Goal: Navigation & Orientation: Find specific page/section

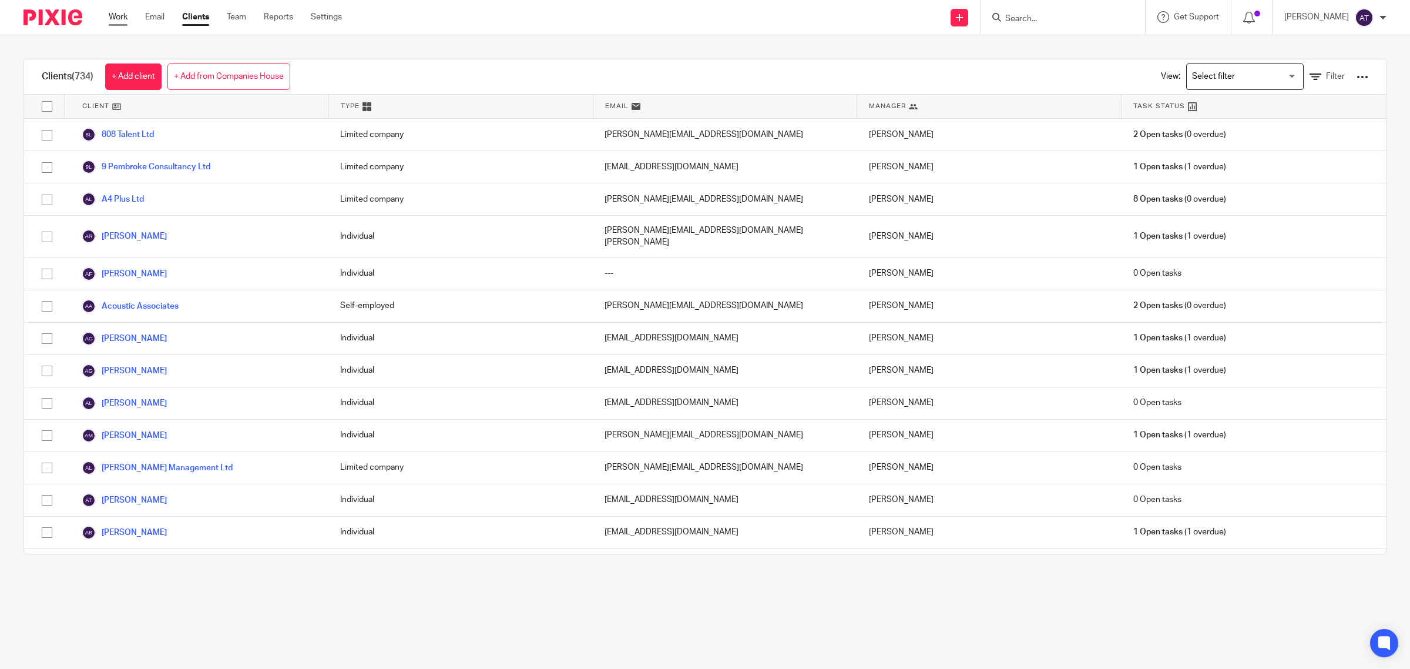
click at [125, 15] on link "Work" at bounding box center [118, 17] width 19 height 12
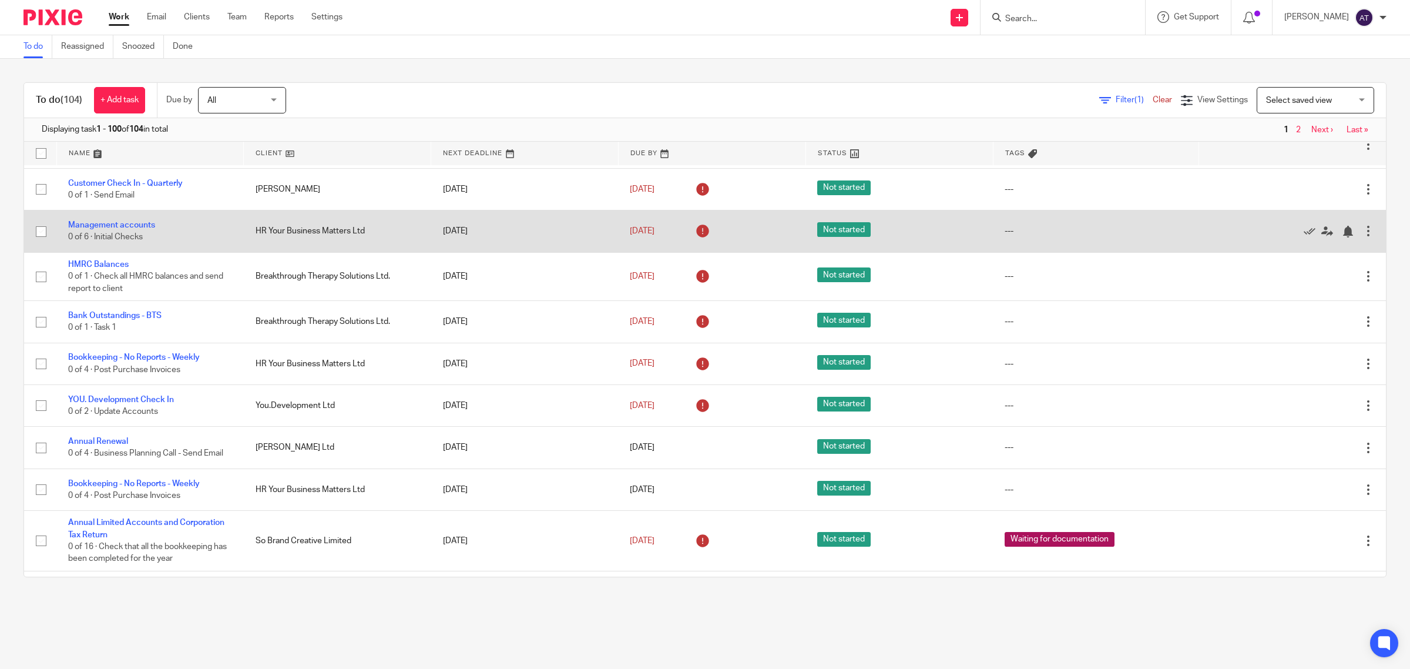
scroll to position [220, 0]
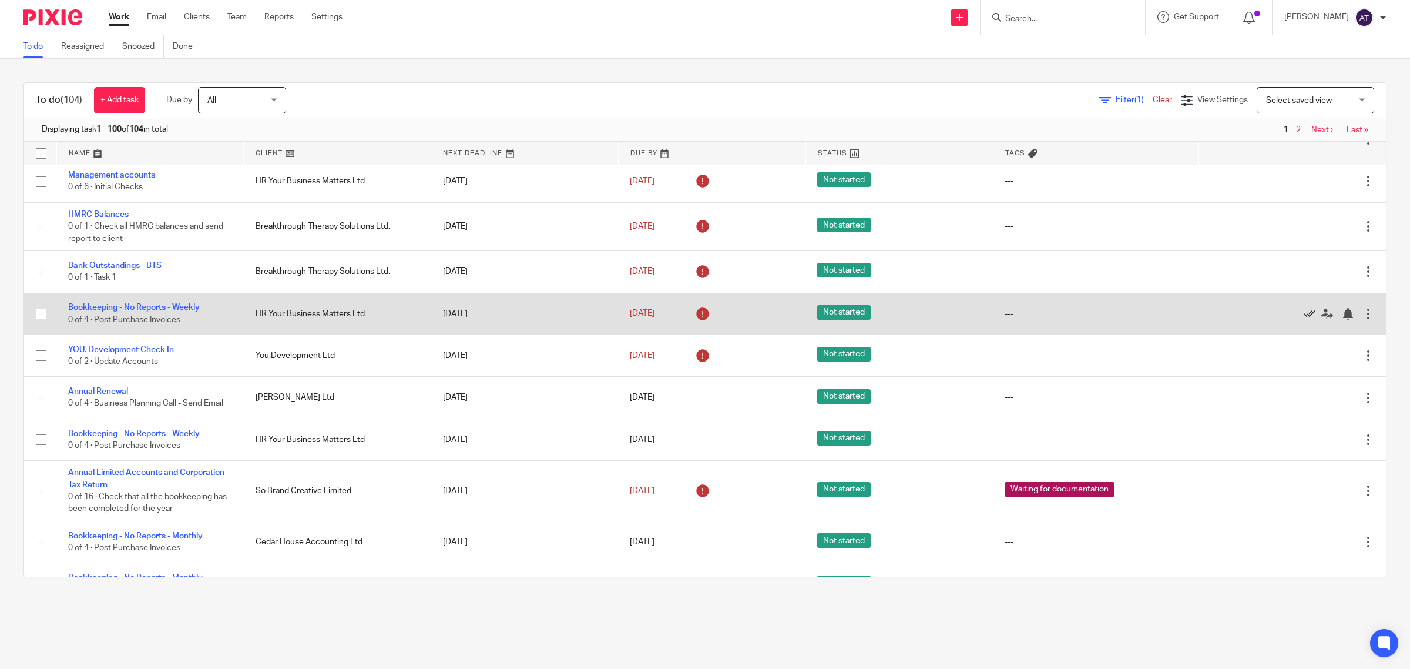
click at [1304, 311] on icon at bounding box center [1310, 314] width 12 height 12
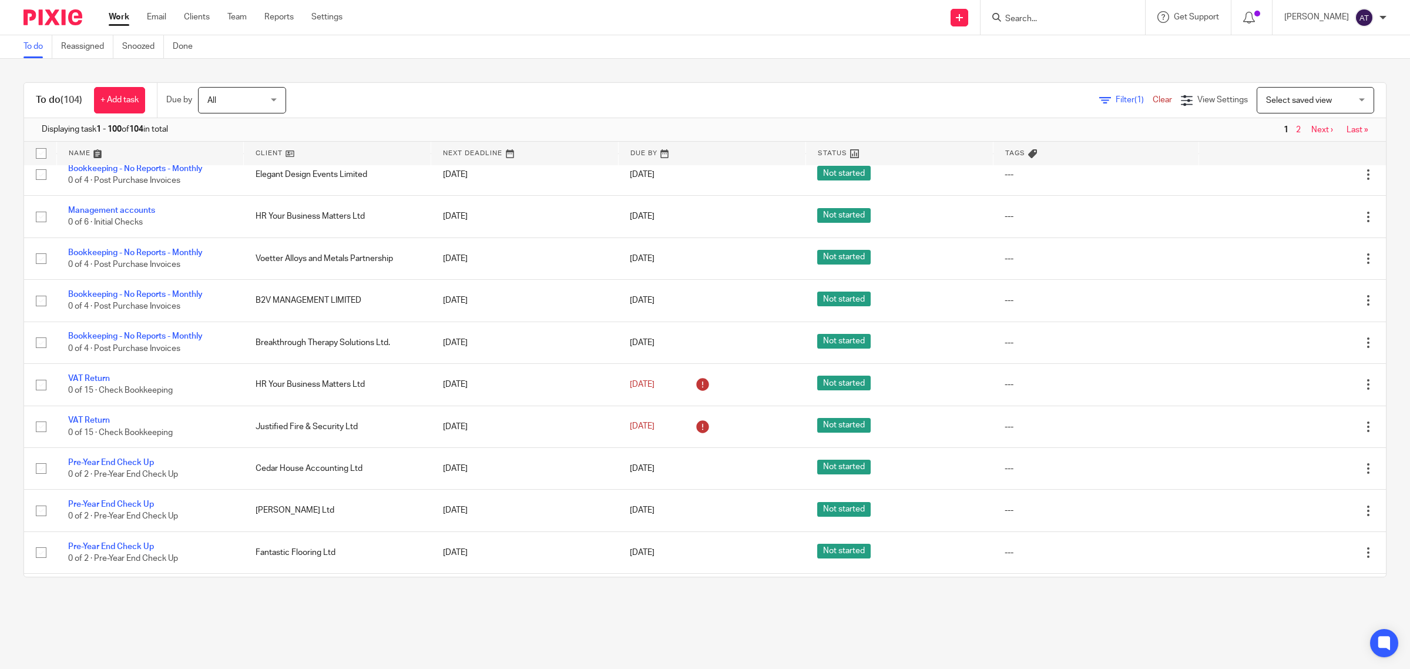
scroll to position [661, 0]
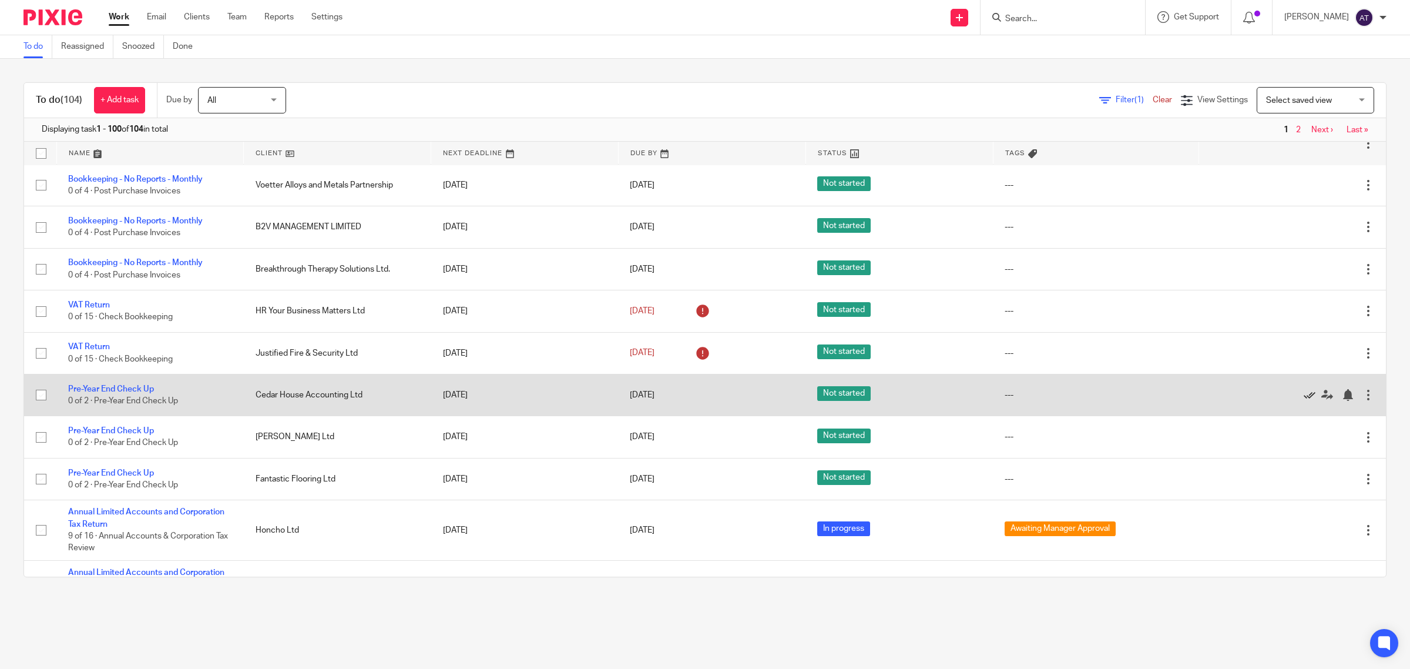
click at [1304, 395] on icon at bounding box center [1310, 395] width 12 height 12
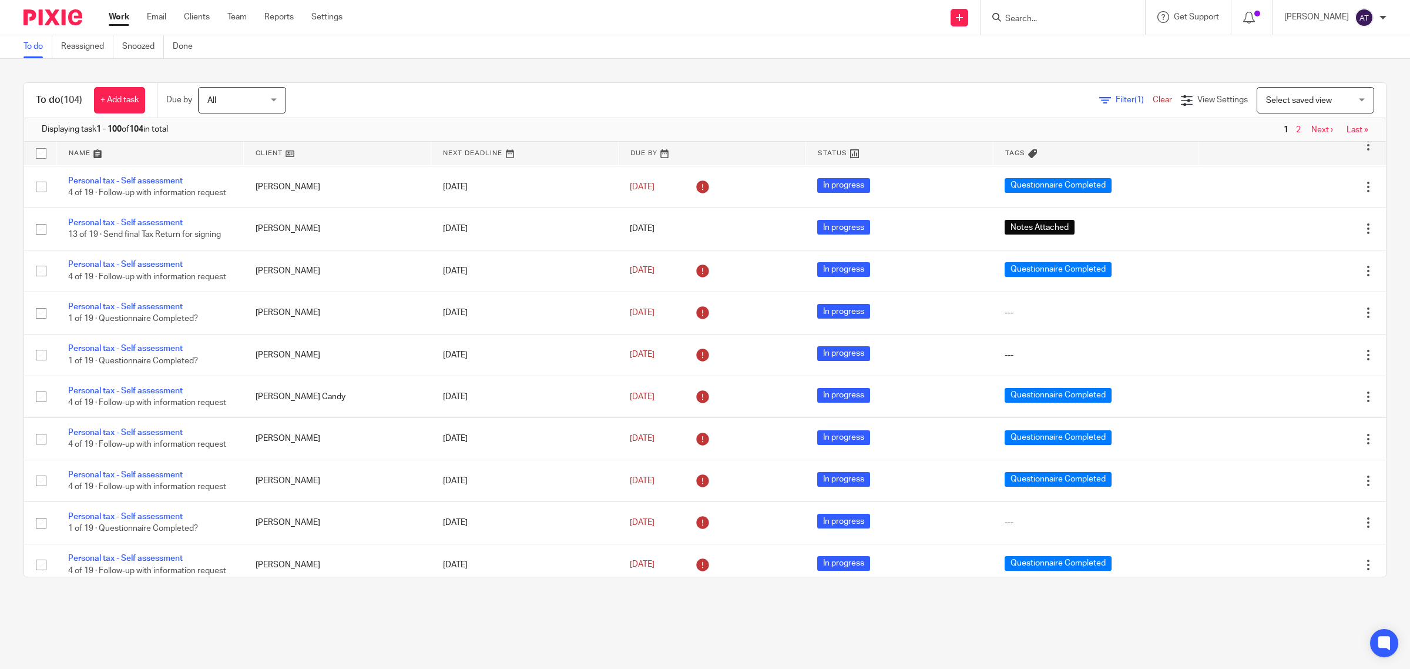
scroll to position [3158, 0]
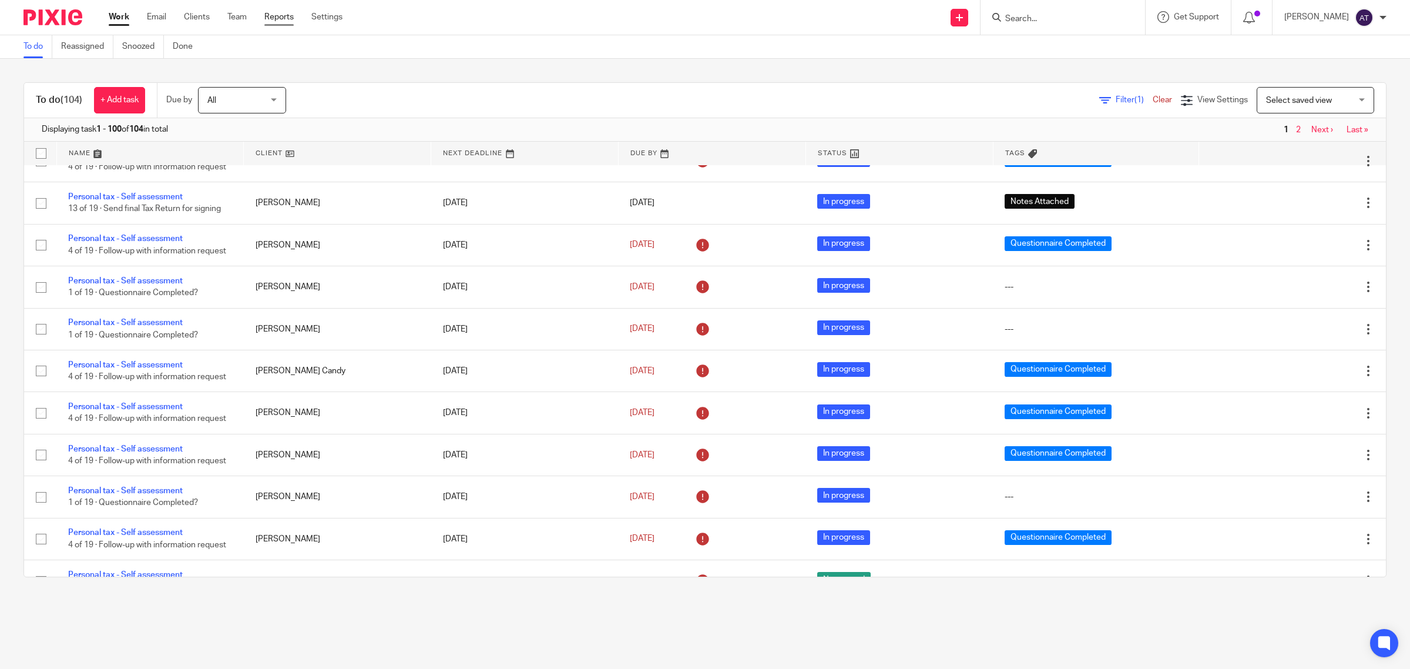
click at [273, 23] on link "Reports" at bounding box center [278, 17] width 29 height 12
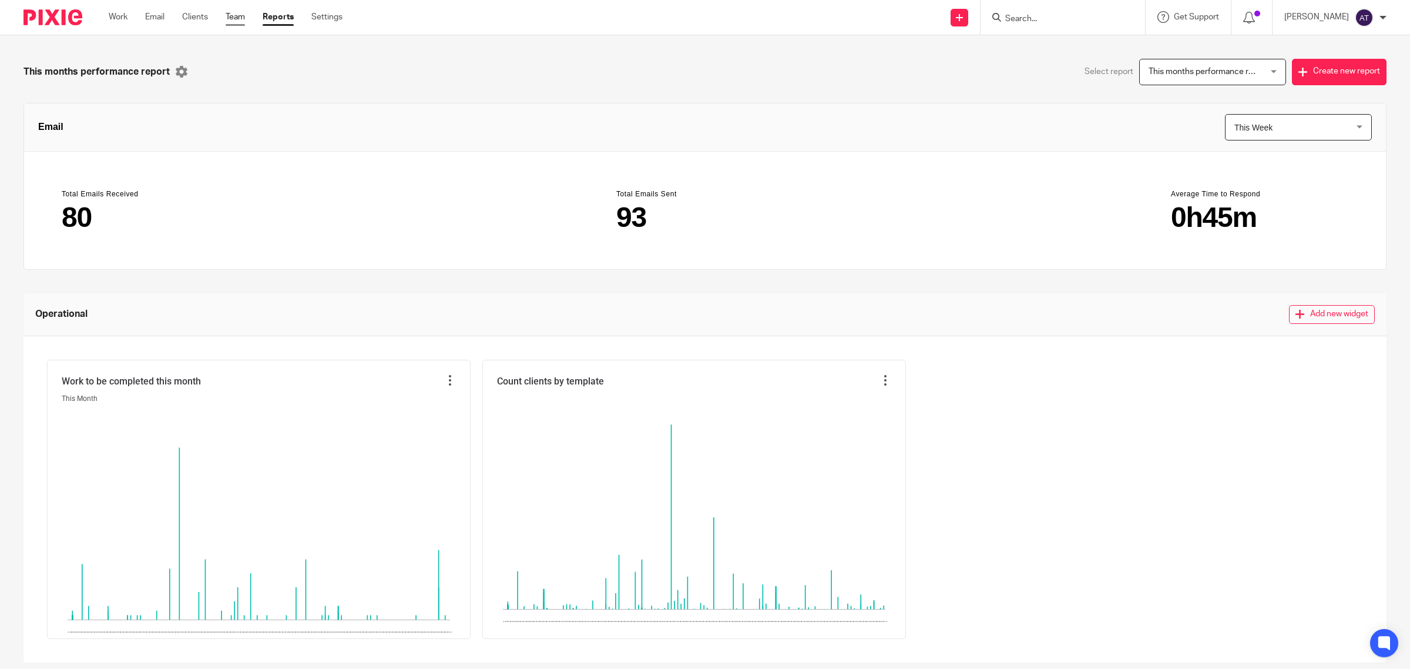
click at [236, 18] on link "Team" at bounding box center [235, 17] width 19 height 12
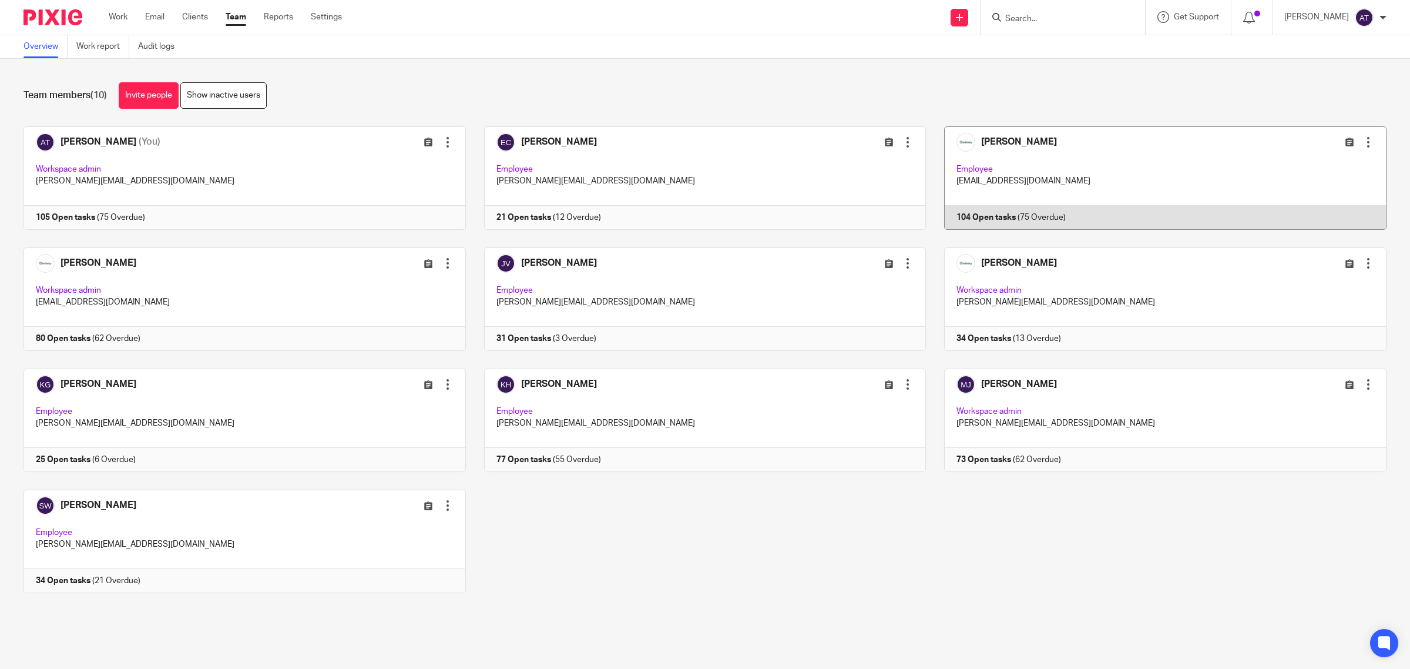
click at [1023, 192] on link at bounding box center [1156, 177] width 461 height 103
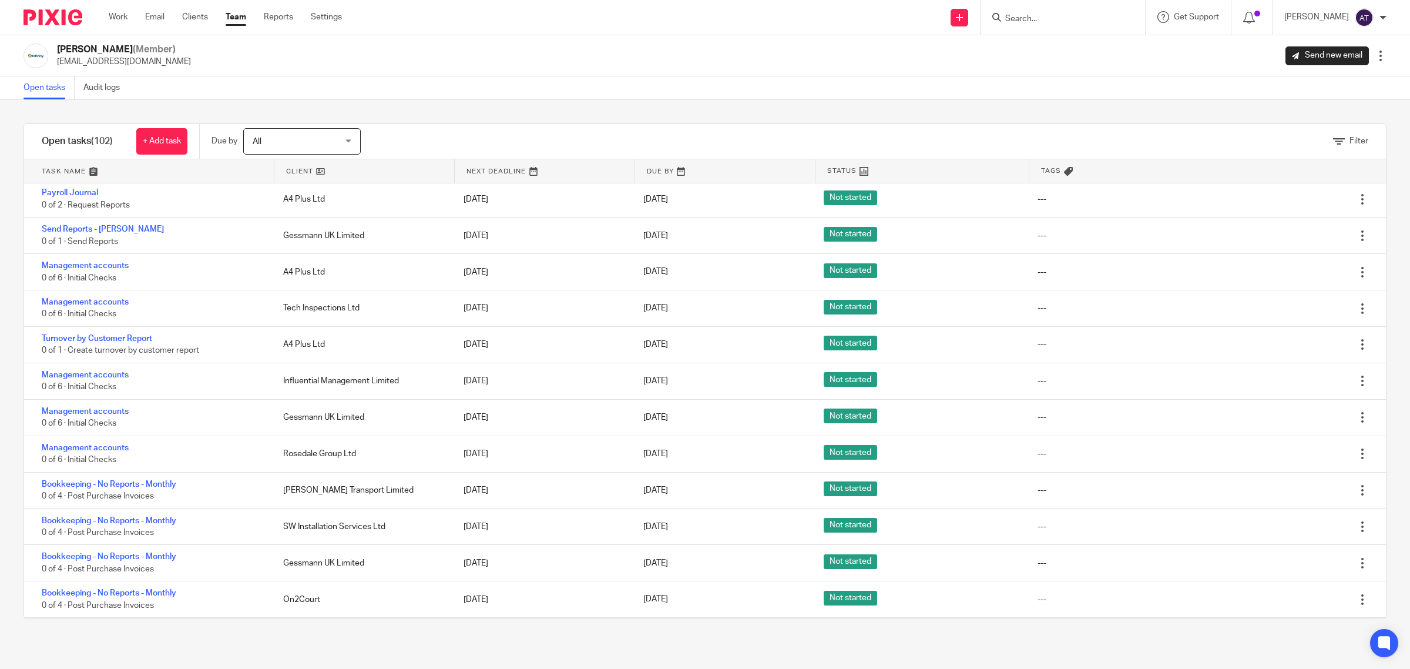
scroll to position [808, 0]
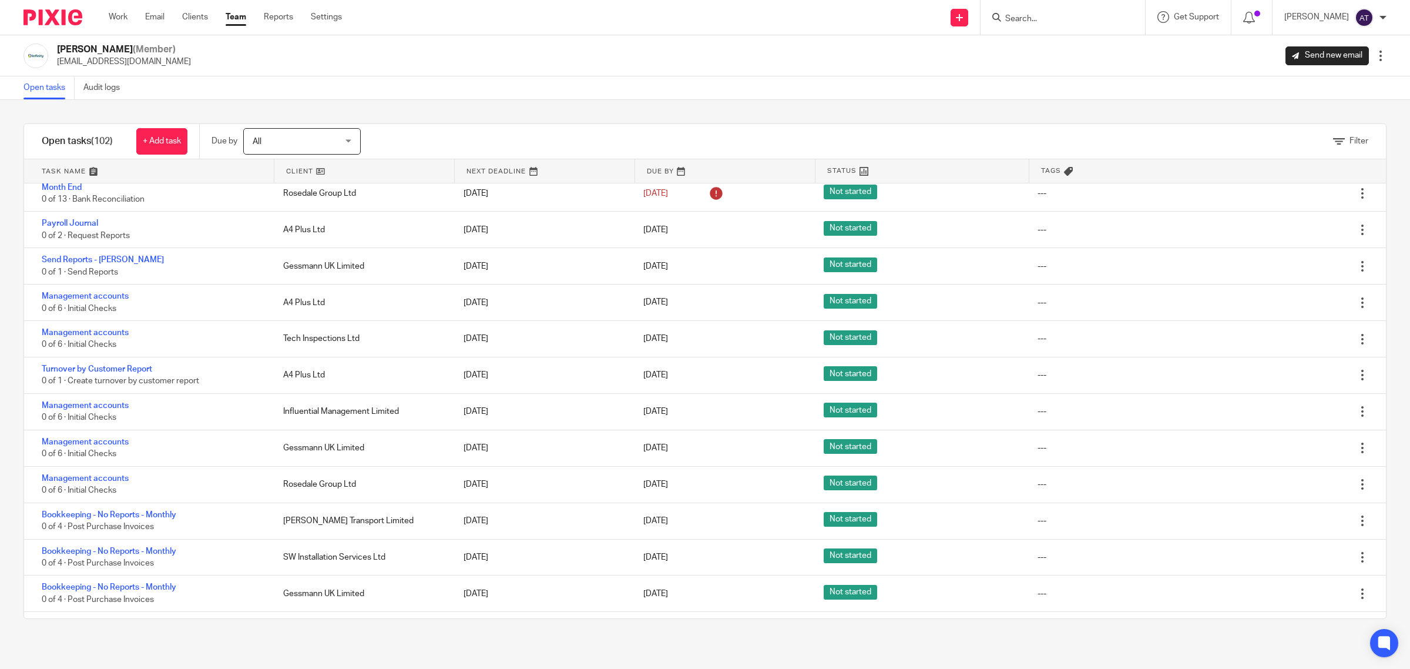
click at [236, 19] on link "Team" at bounding box center [236, 17] width 21 height 12
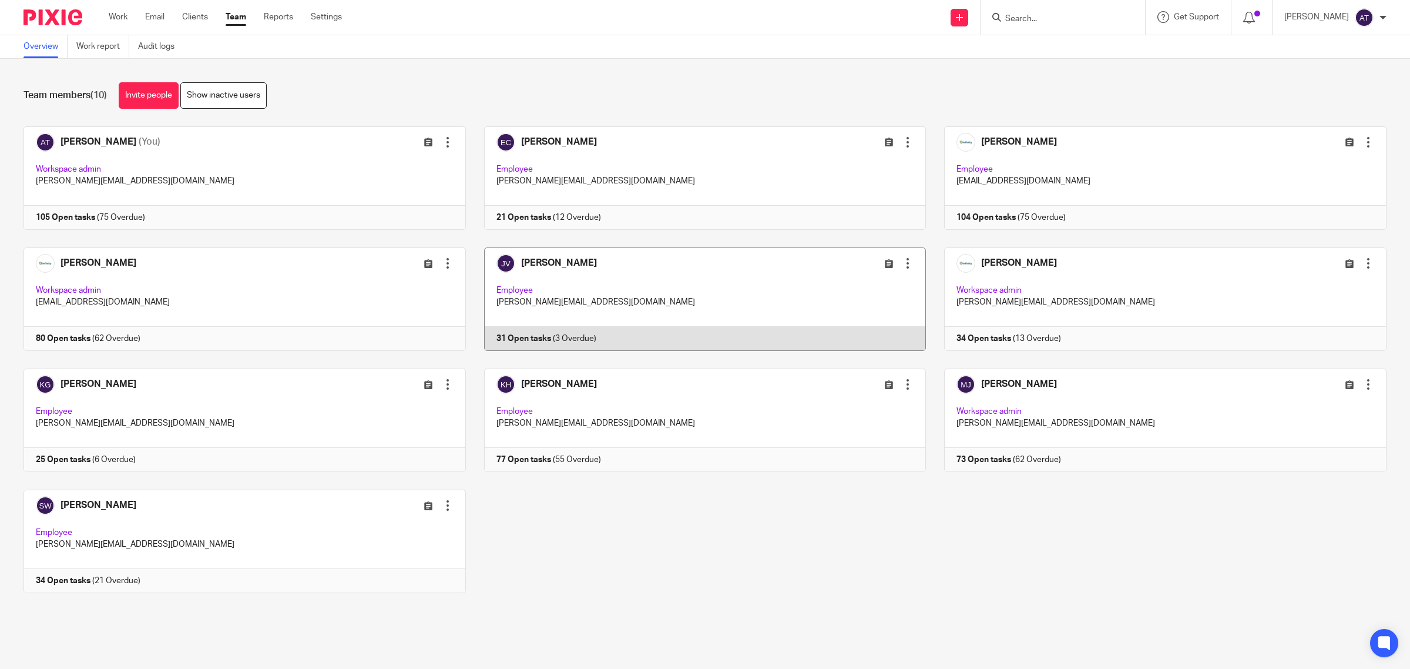
click at [671, 303] on link at bounding box center [696, 298] width 461 height 103
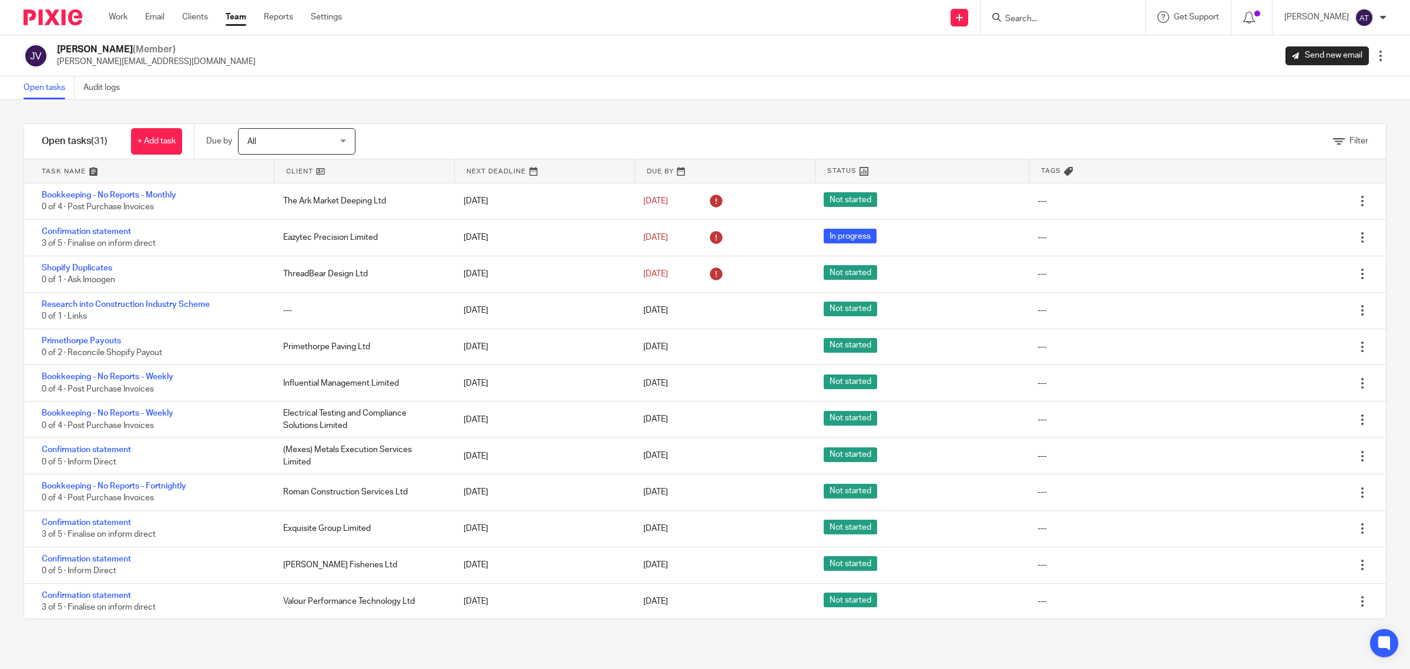
click at [236, 22] on link "Team" at bounding box center [236, 17] width 21 height 12
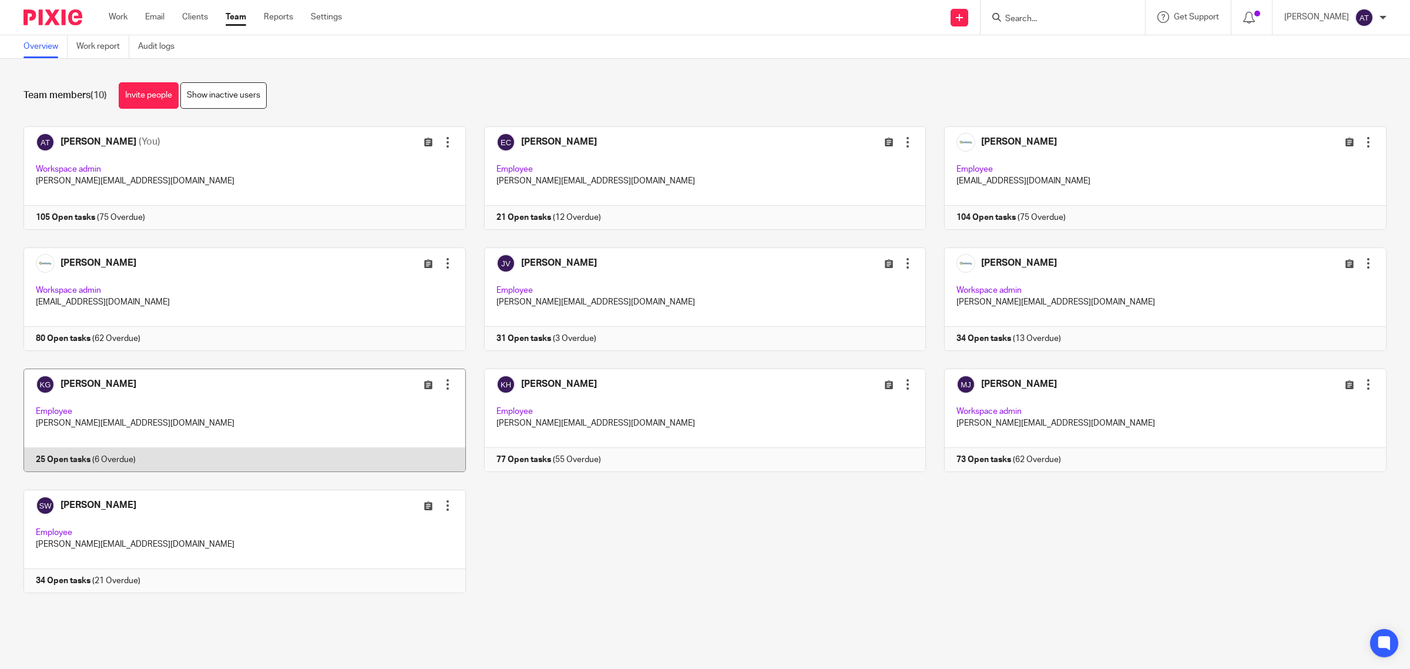
click at [247, 413] on link at bounding box center [235, 419] width 461 height 103
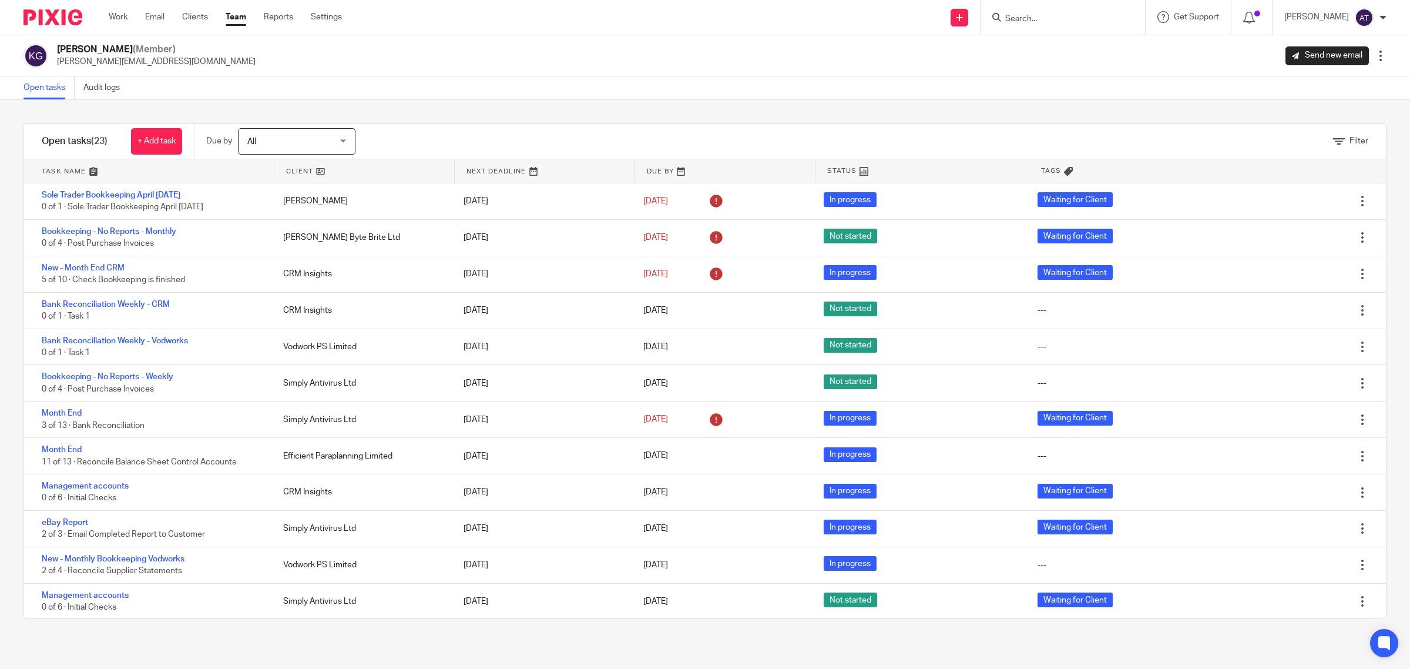
click at [236, 19] on link "Team" at bounding box center [236, 17] width 21 height 12
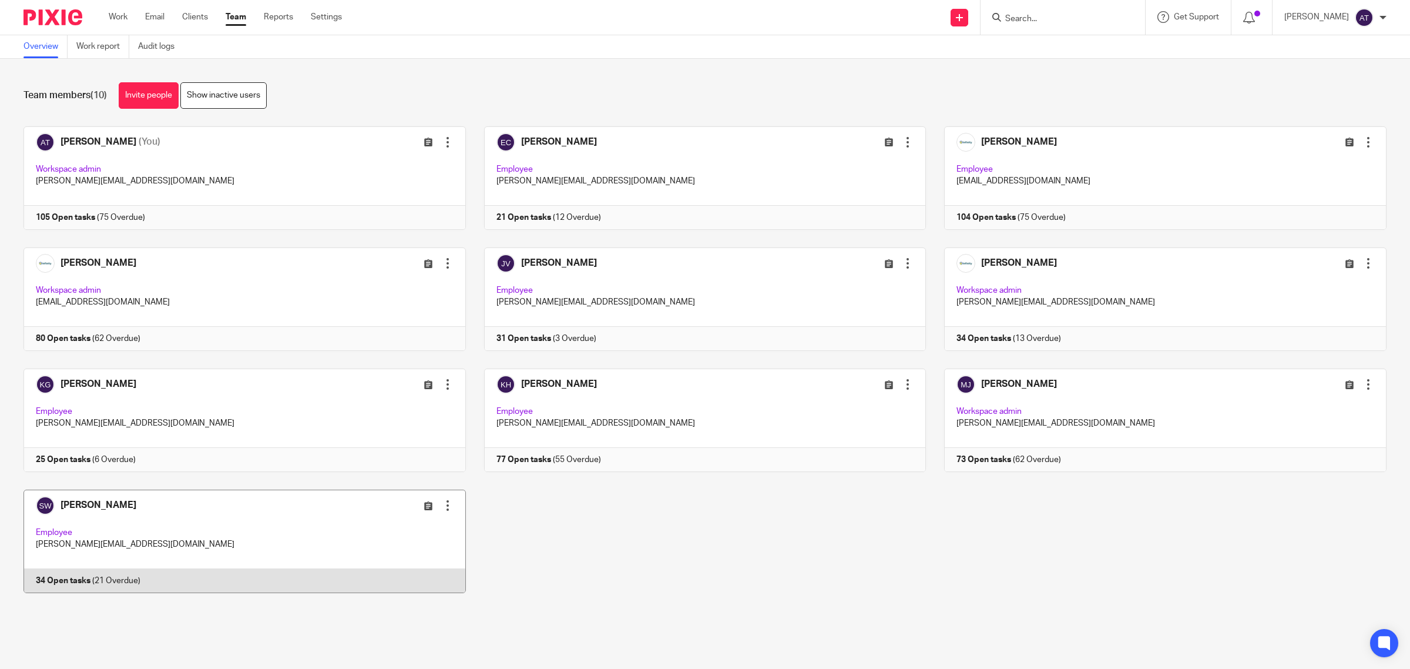
click at [223, 545] on link at bounding box center [235, 540] width 461 height 103
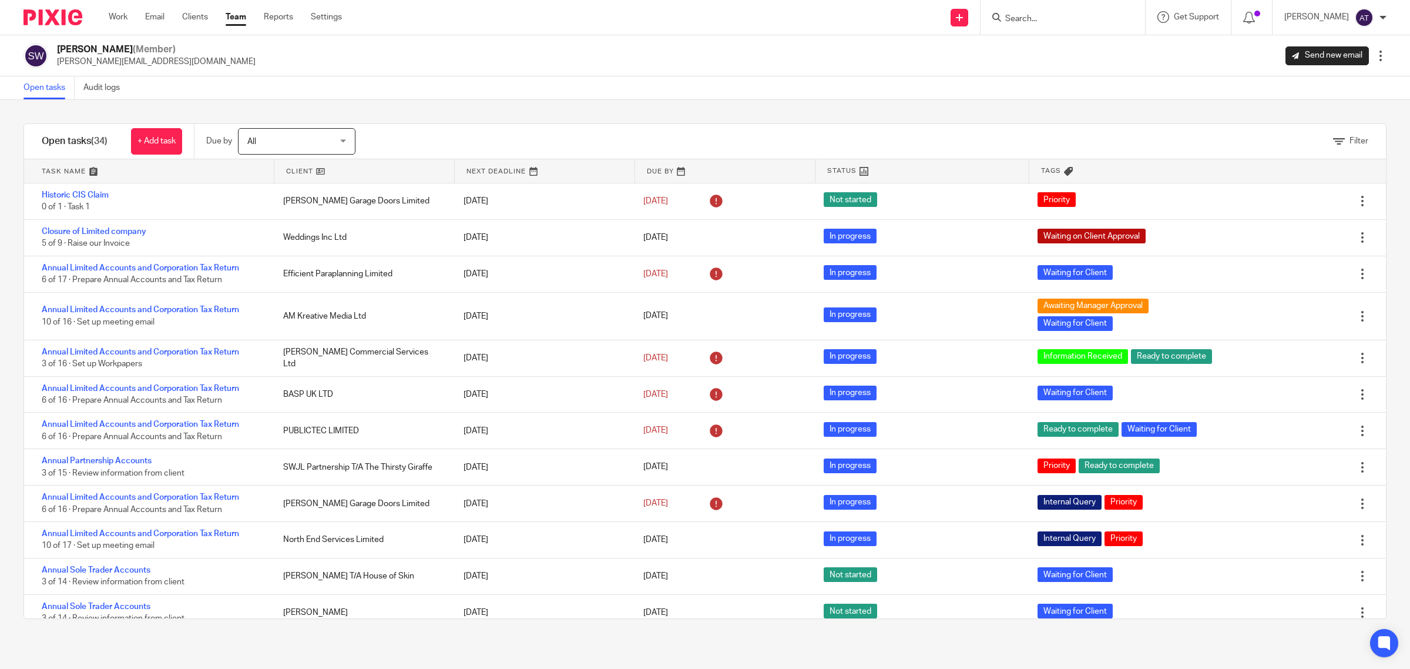
click at [238, 21] on link "Team" at bounding box center [236, 17] width 21 height 12
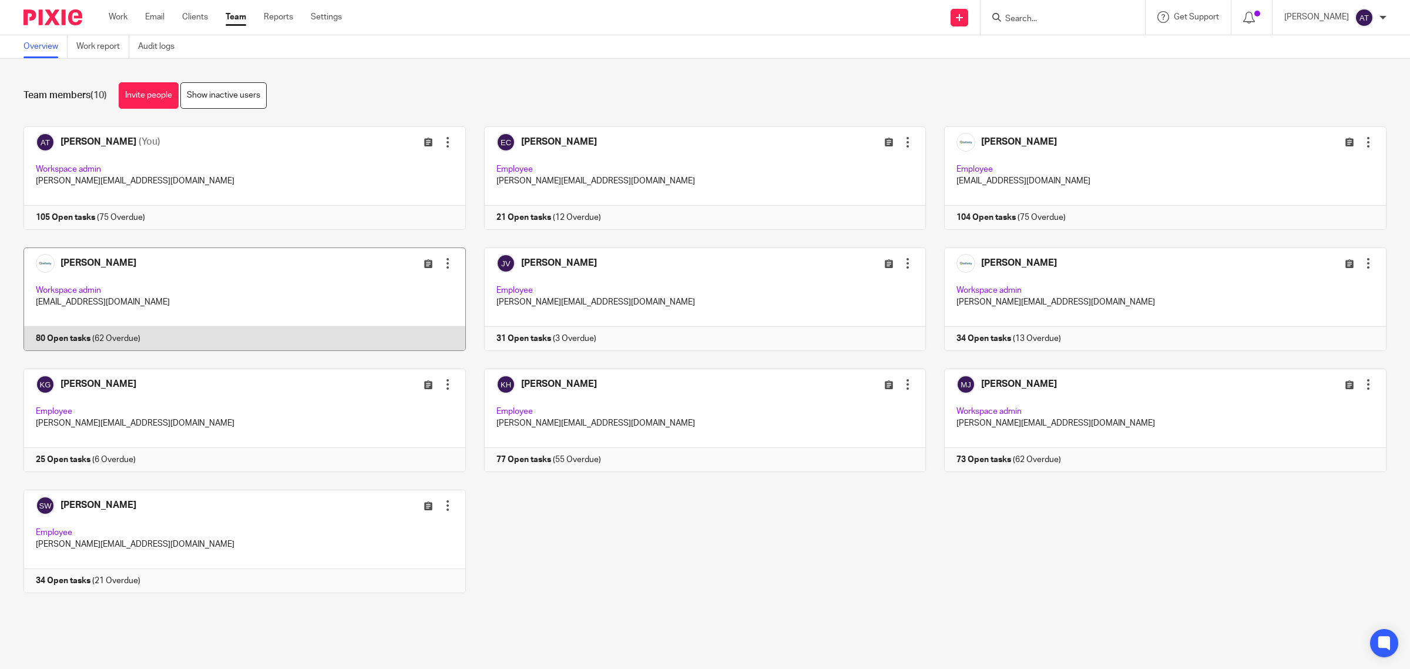
click at [169, 294] on link at bounding box center [235, 298] width 461 height 103
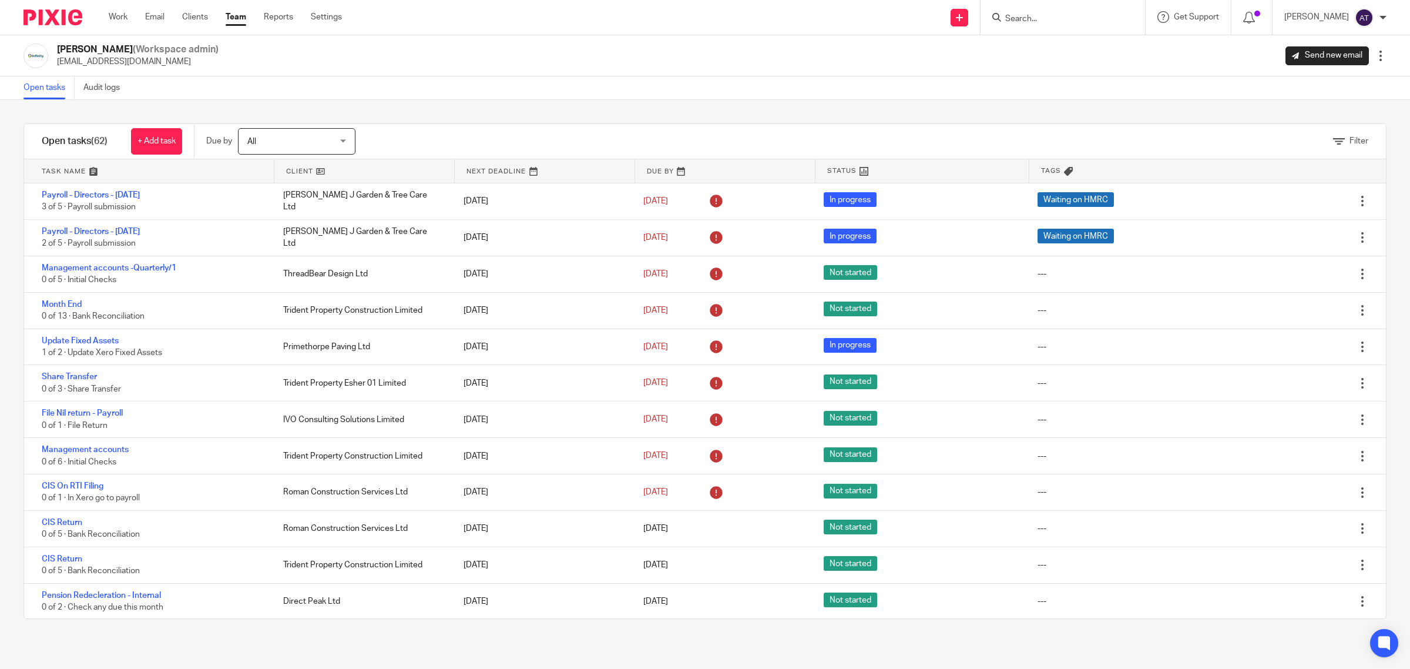
click at [230, 16] on link "Team" at bounding box center [236, 17] width 21 height 12
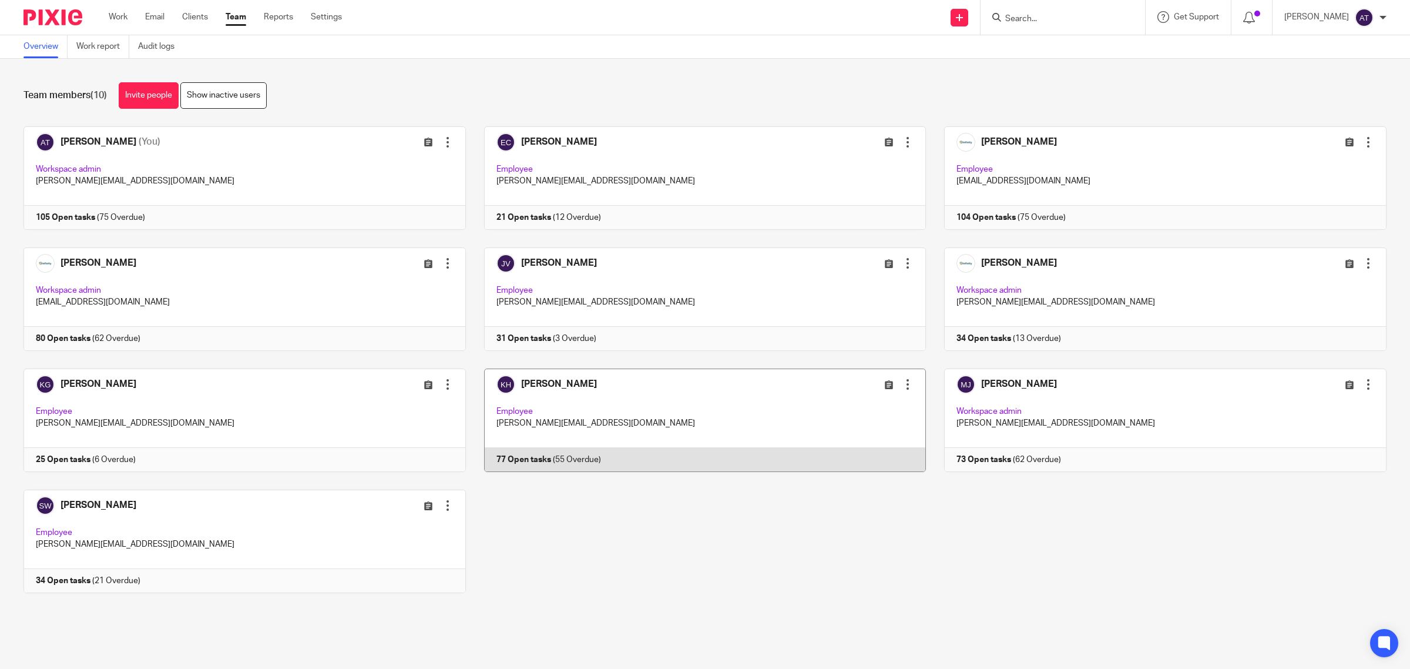
click at [688, 430] on link at bounding box center [696, 419] width 461 height 103
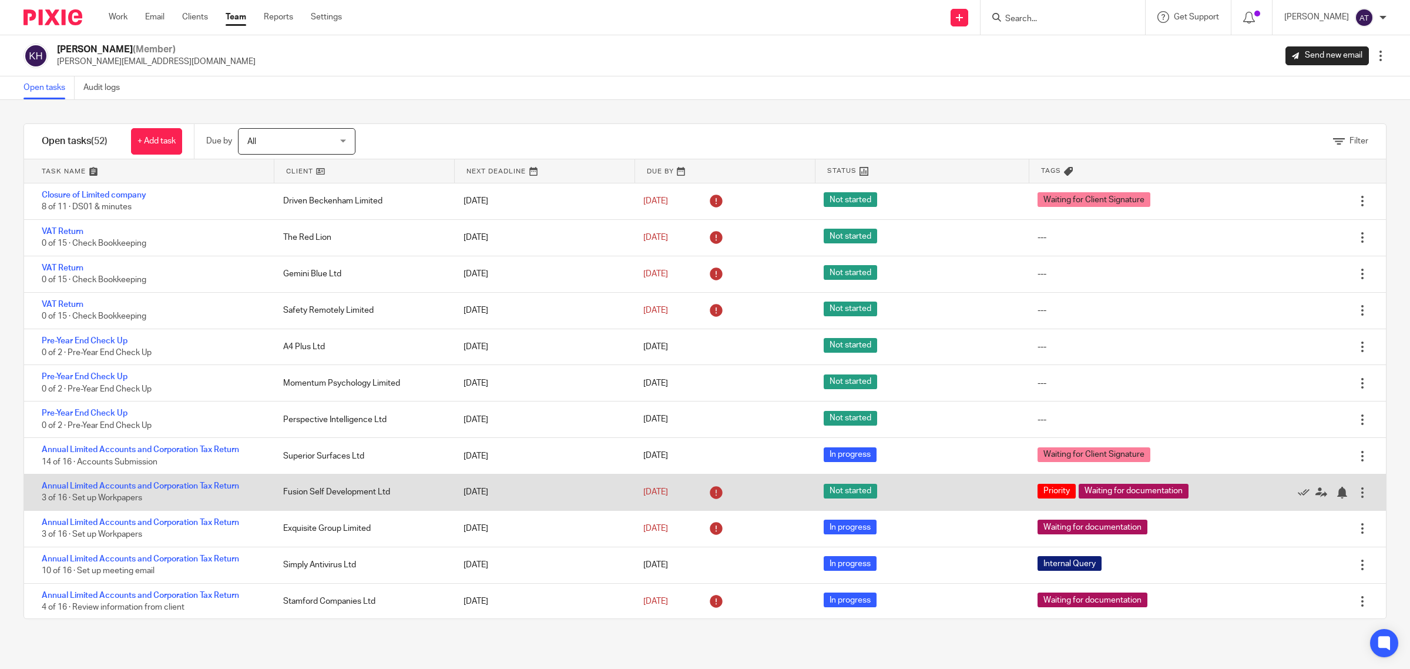
scroll to position [73, 0]
